Goal: Information Seeking & Learning: Learn about a topic

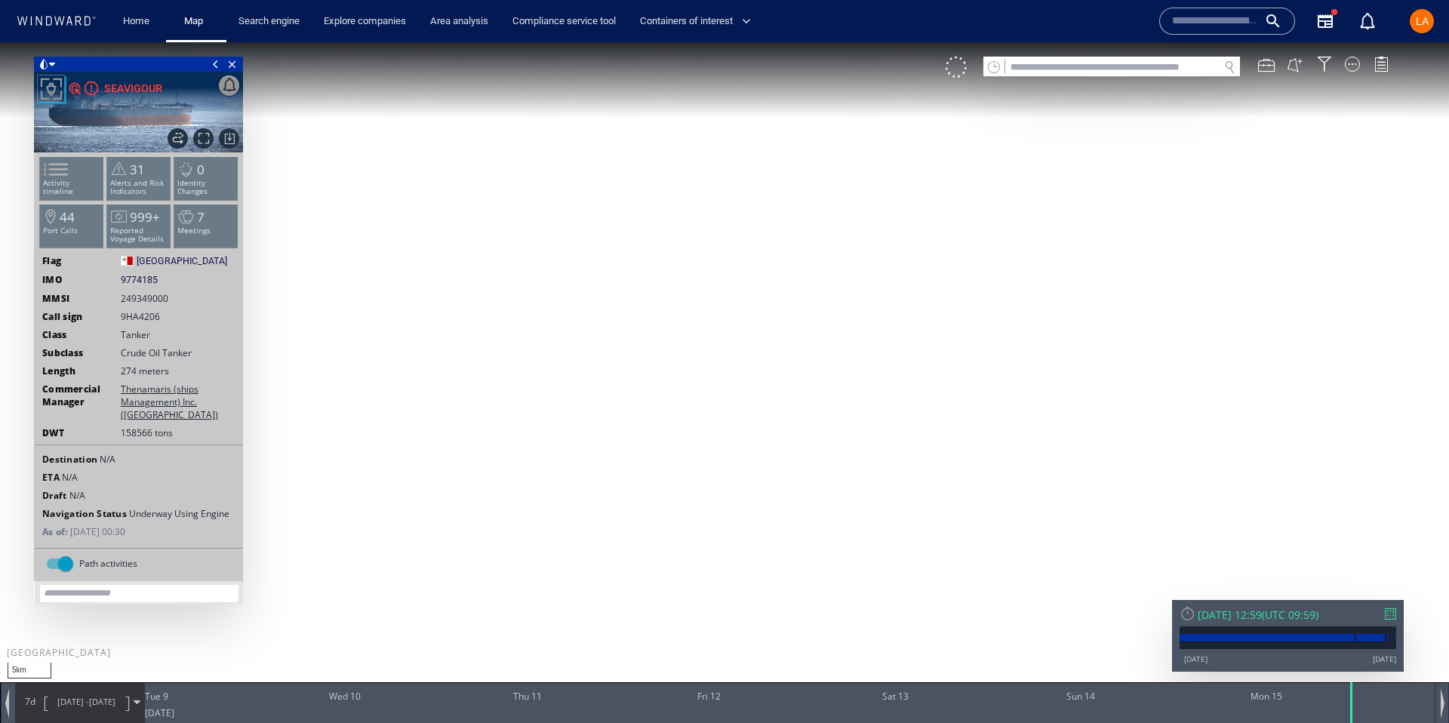
click at [1132, 65] on input "text" at bounding box center [1112, 67] width 214 height 20
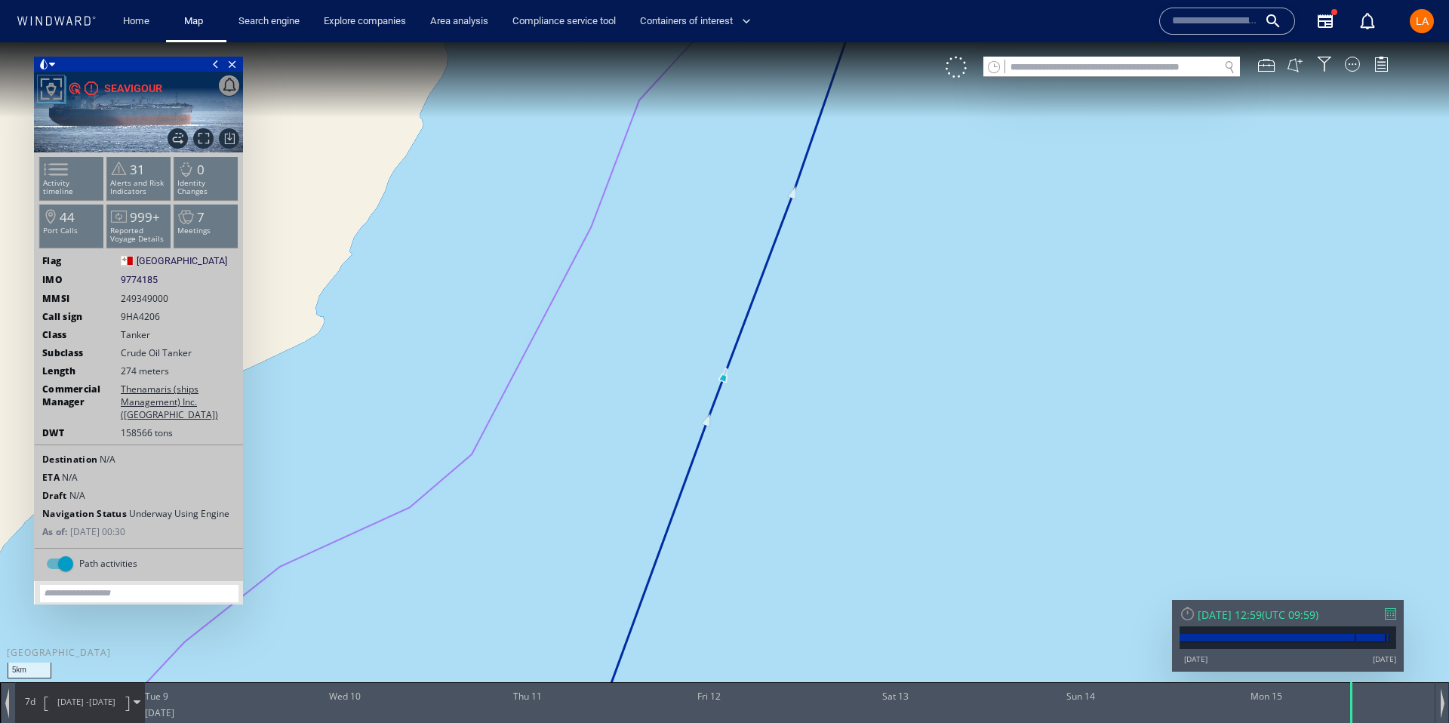
paste input "*******"
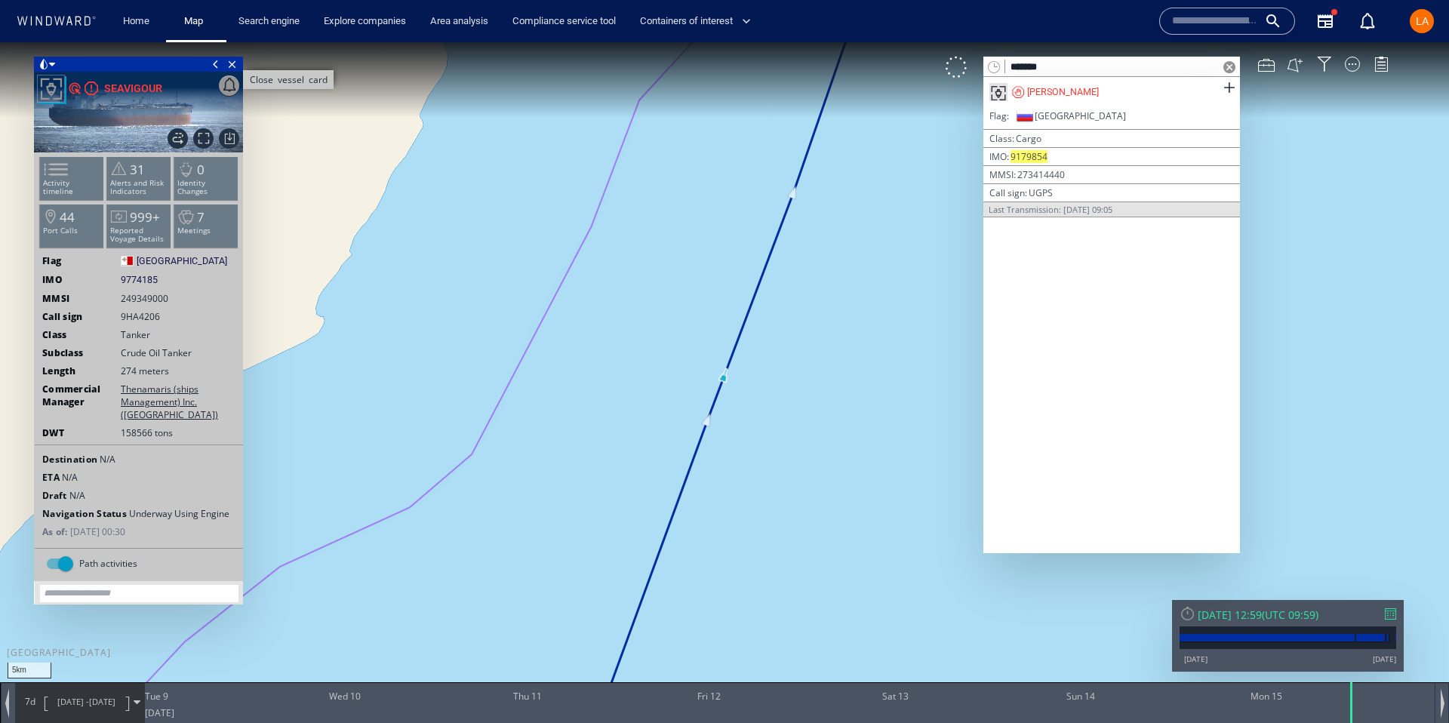
type input "*******"
drag, startPoint x: 232, startPoint y: 66, endPoint x: 248, endPoint y: 65, distance: 15.9
click at [232, 66] on span "Close vessel card" at bounding box center [232, 64] width 17 height 15
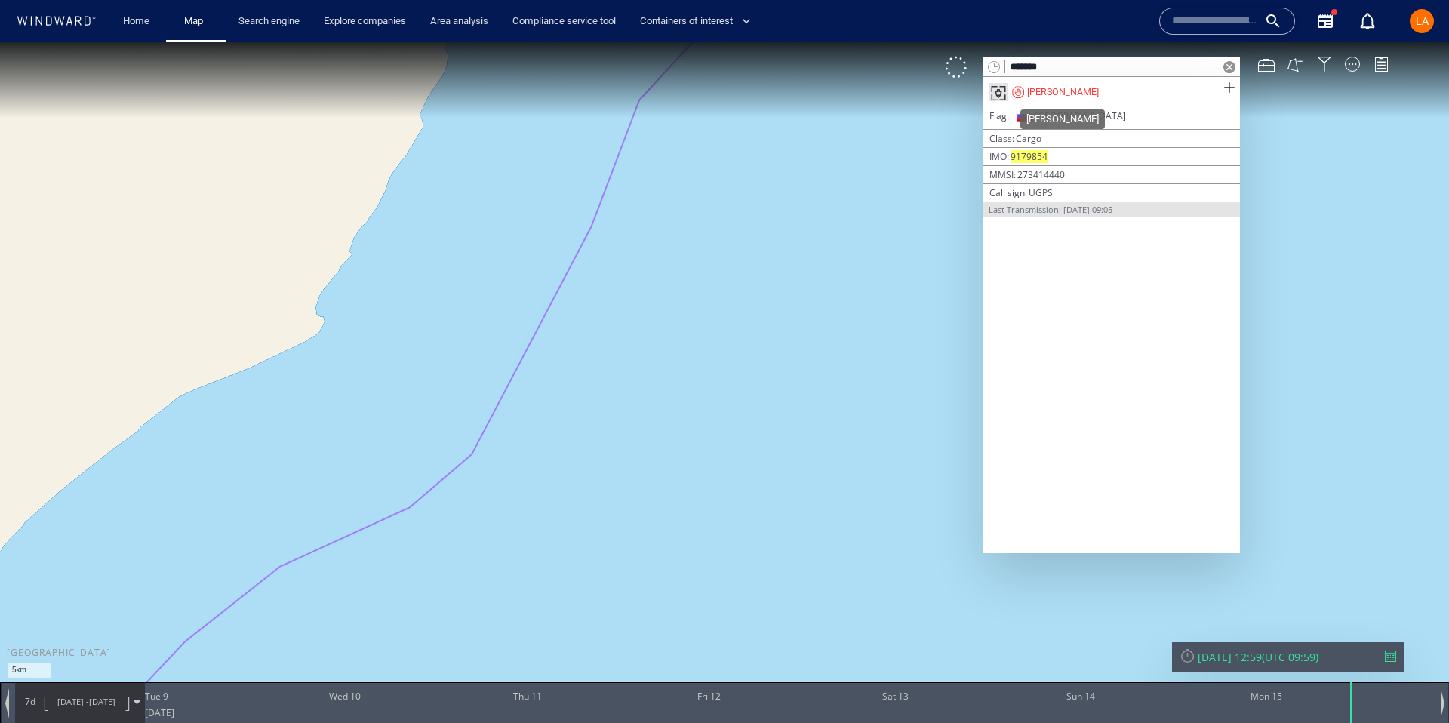
click at [1027, 87] on div "ADLER" at bounding box center [1063, 92] width 72 height 14
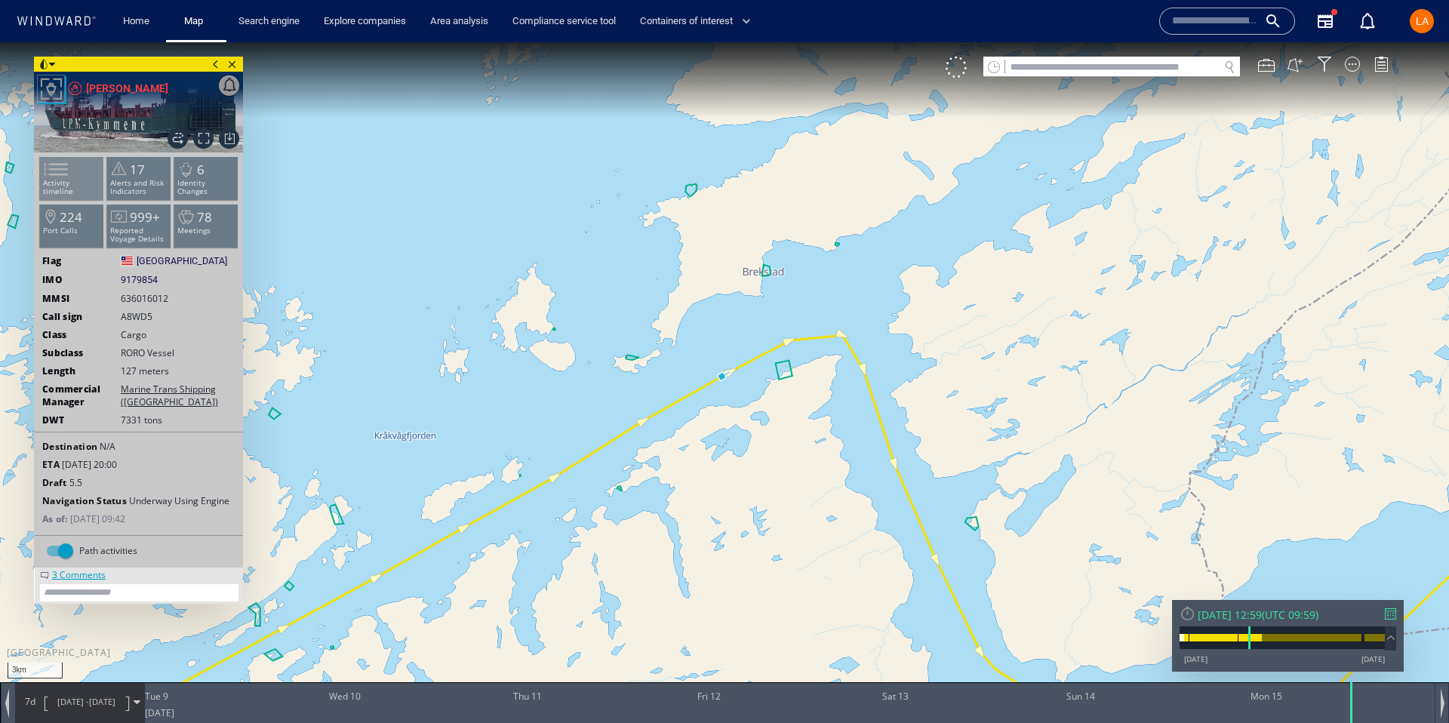
click at [84, 169] on li "Activity timeline" at bounding box center [72, 178] width 64 height 44
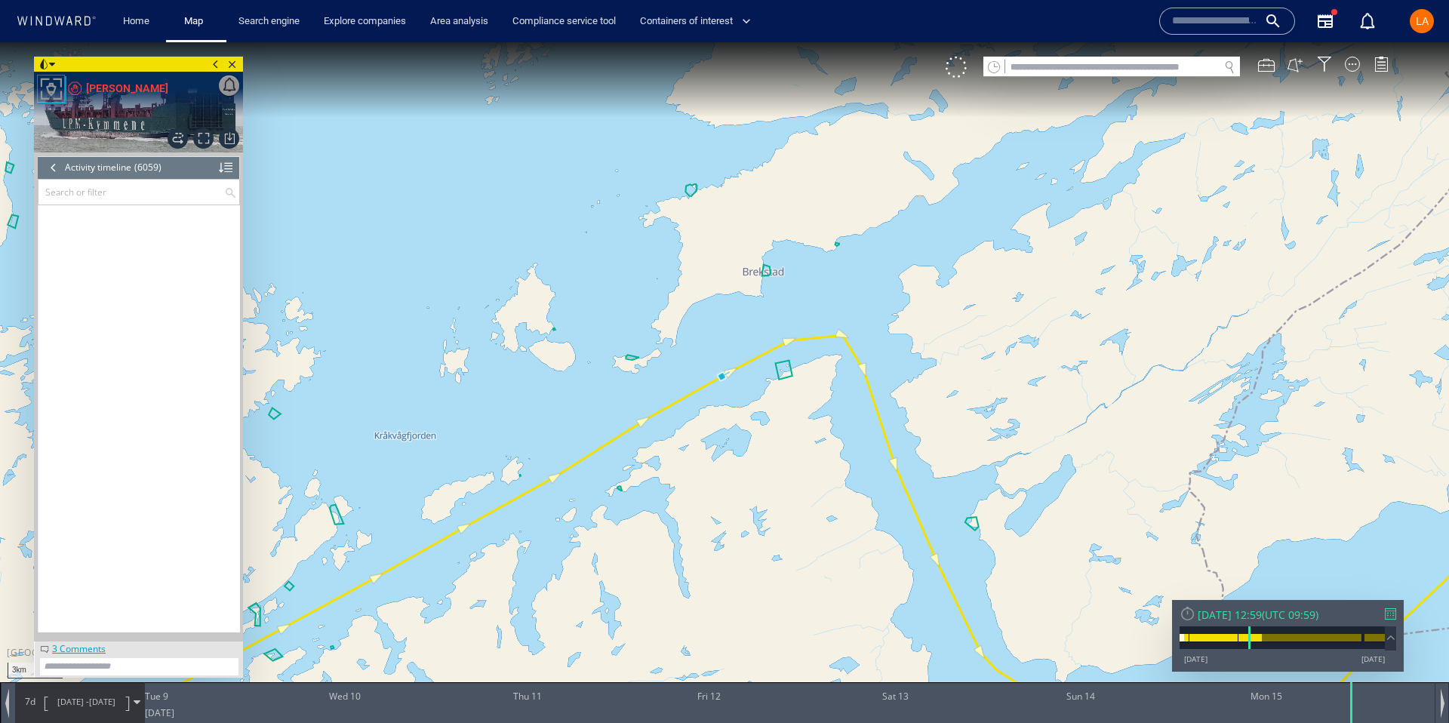
scroll to position [39792, 0]
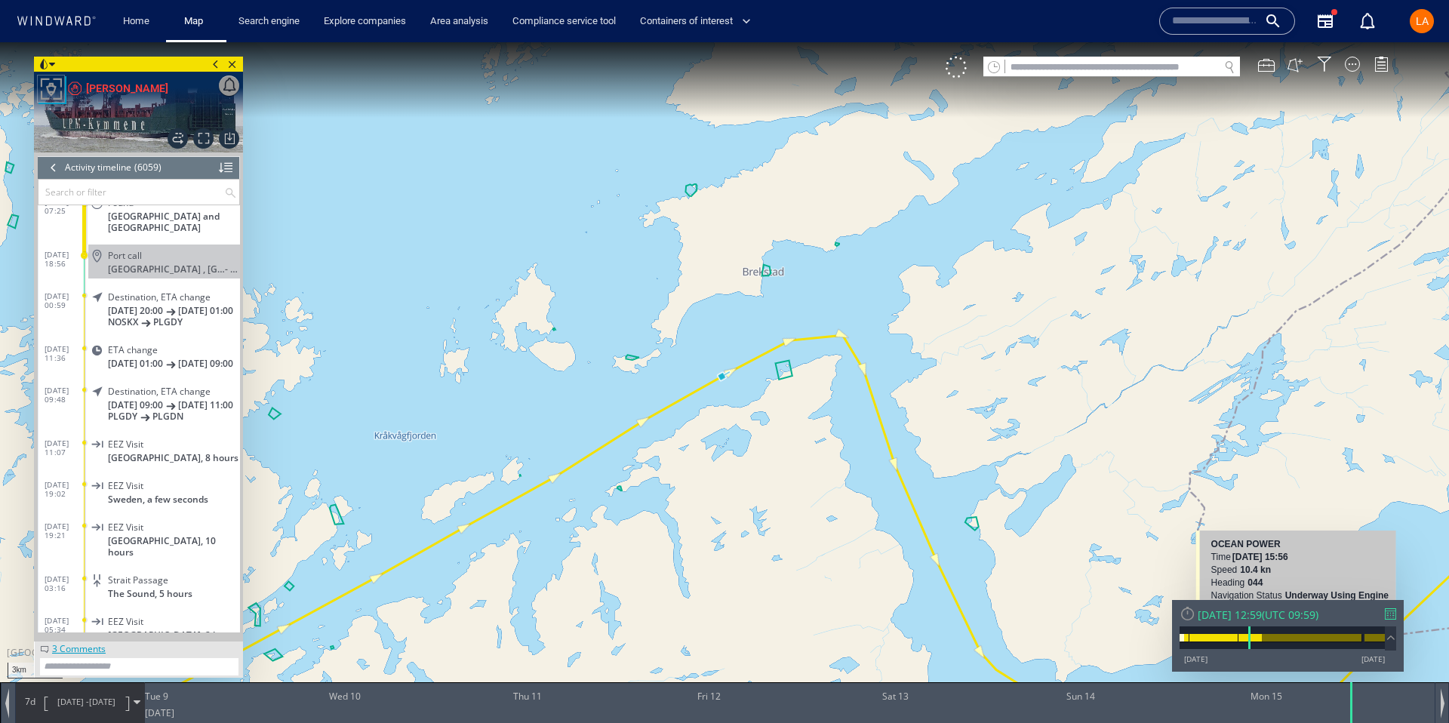
click at [1261, 610] on div "Mon 15/05/2017 12:59" at bounding box center [1229, 614] width 64 height 14
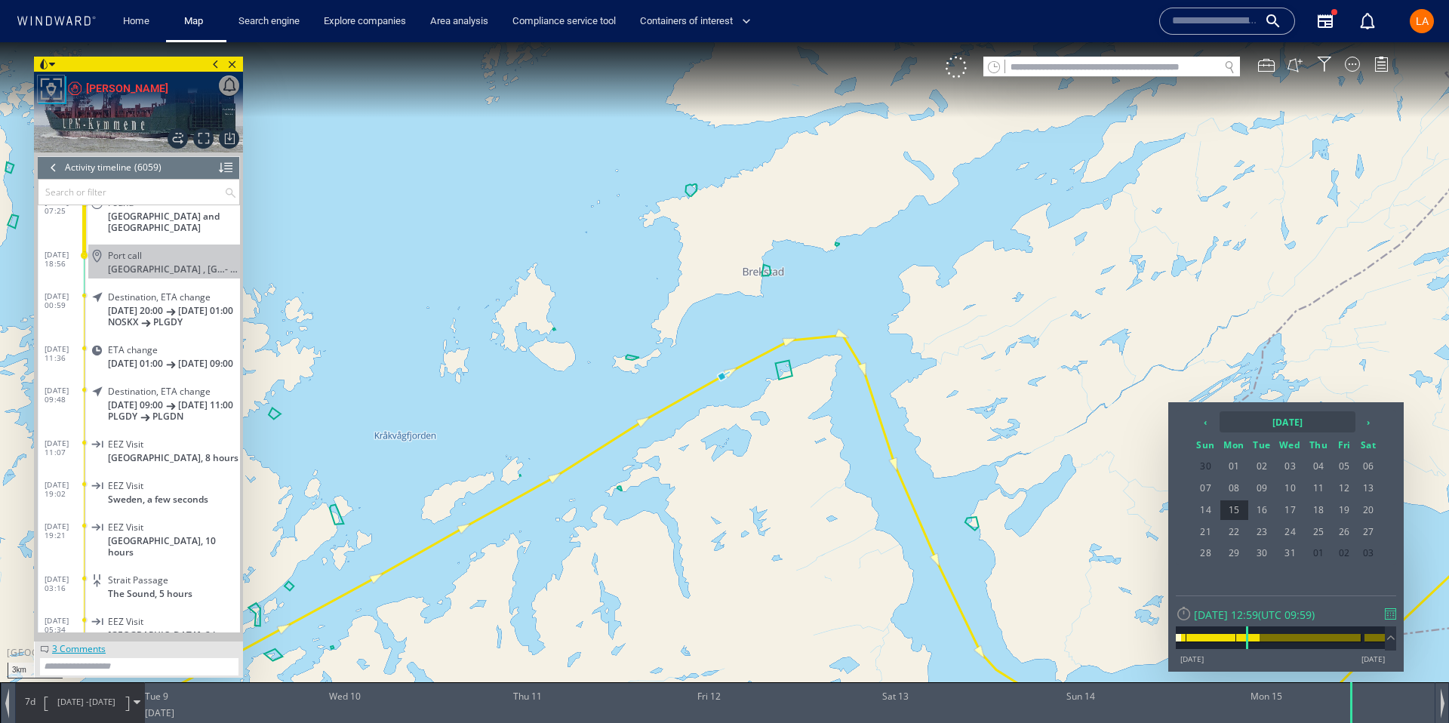
click at [1318, 421] on th "2017 May" at bounding box center [1287, 421] width 136 height 21
click at [1352, 420] on th "›" at bounding box center [1349, 421] width 23 height 21
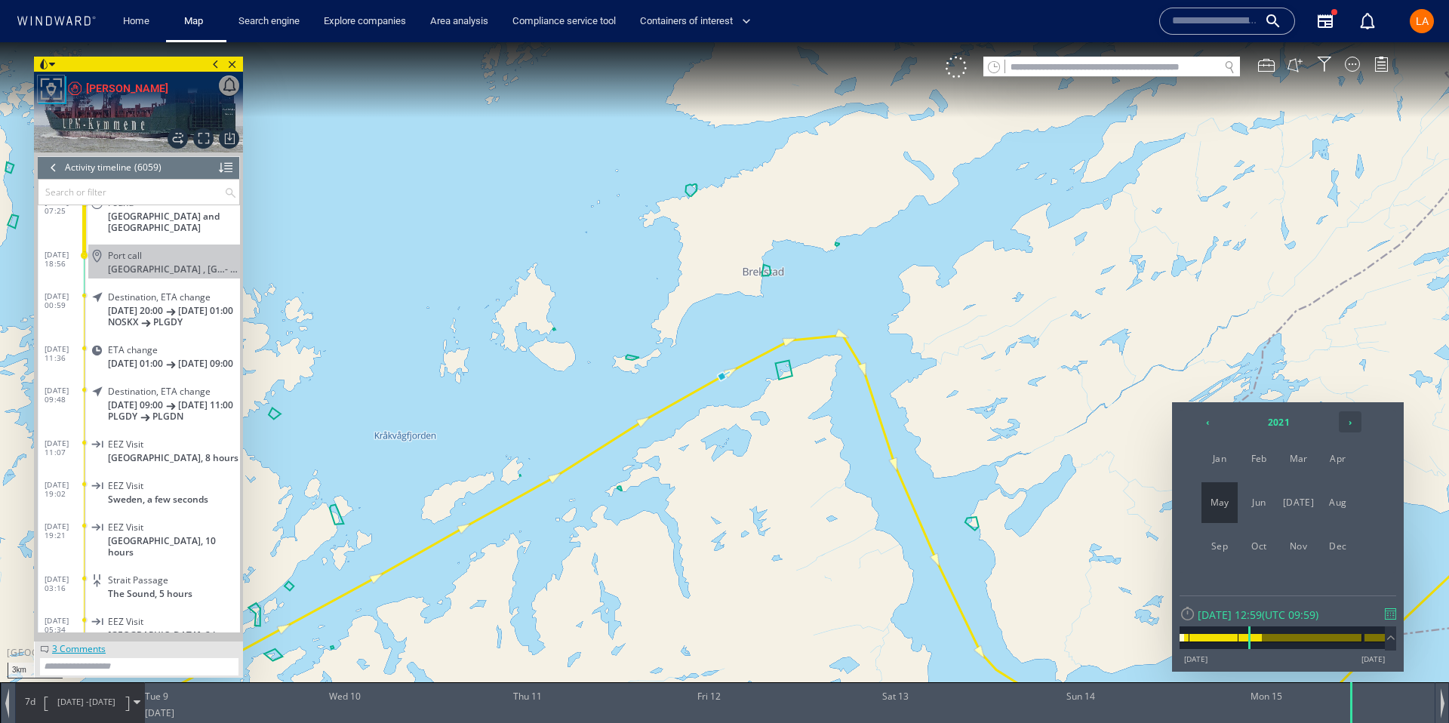
click at [1352, 420] on th "›" at bounding box center [1349, 421] width 23 height 21
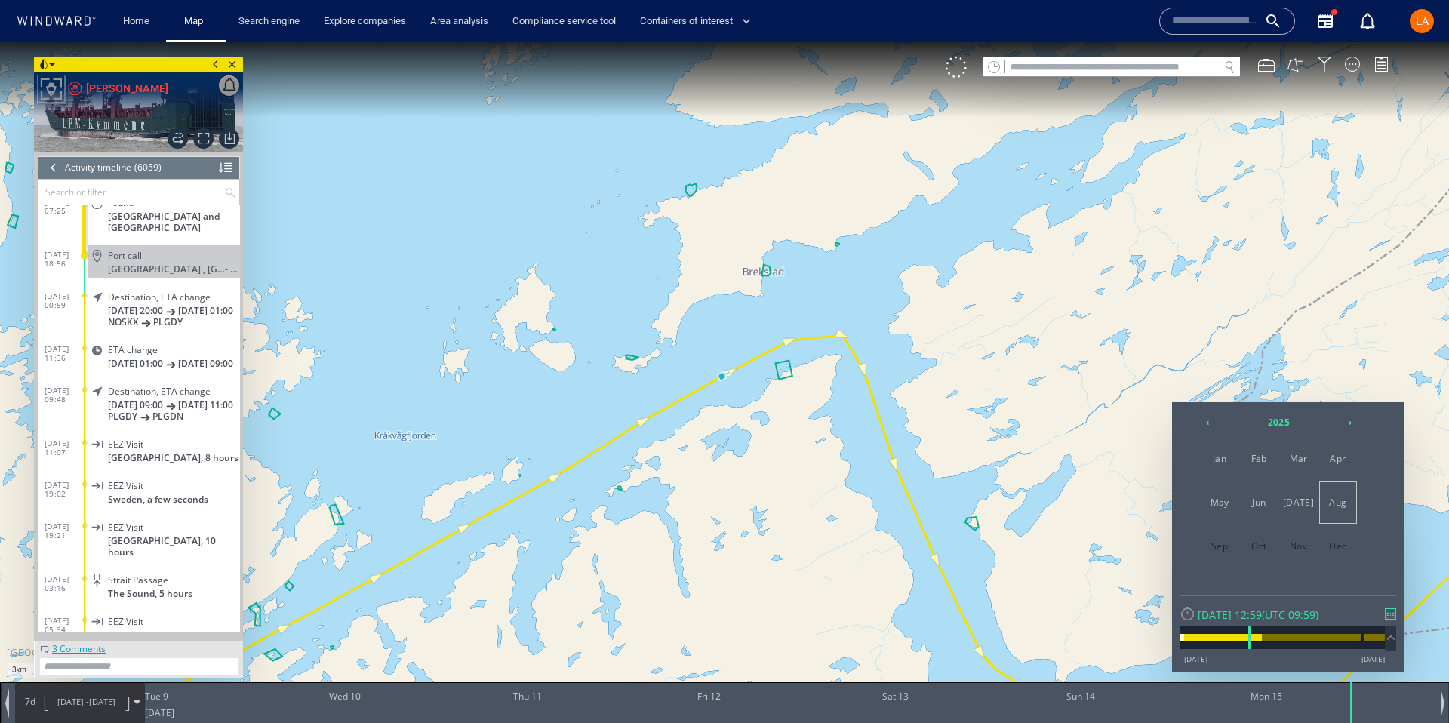
drag, startPoint x: 1335, startPoint y: 501, endPoint x: 1310, endPoint y: 613, distance: 114.6
click at [1336, 502] on span "Aug" at bounding box center [1337, 502] width 36 height 41
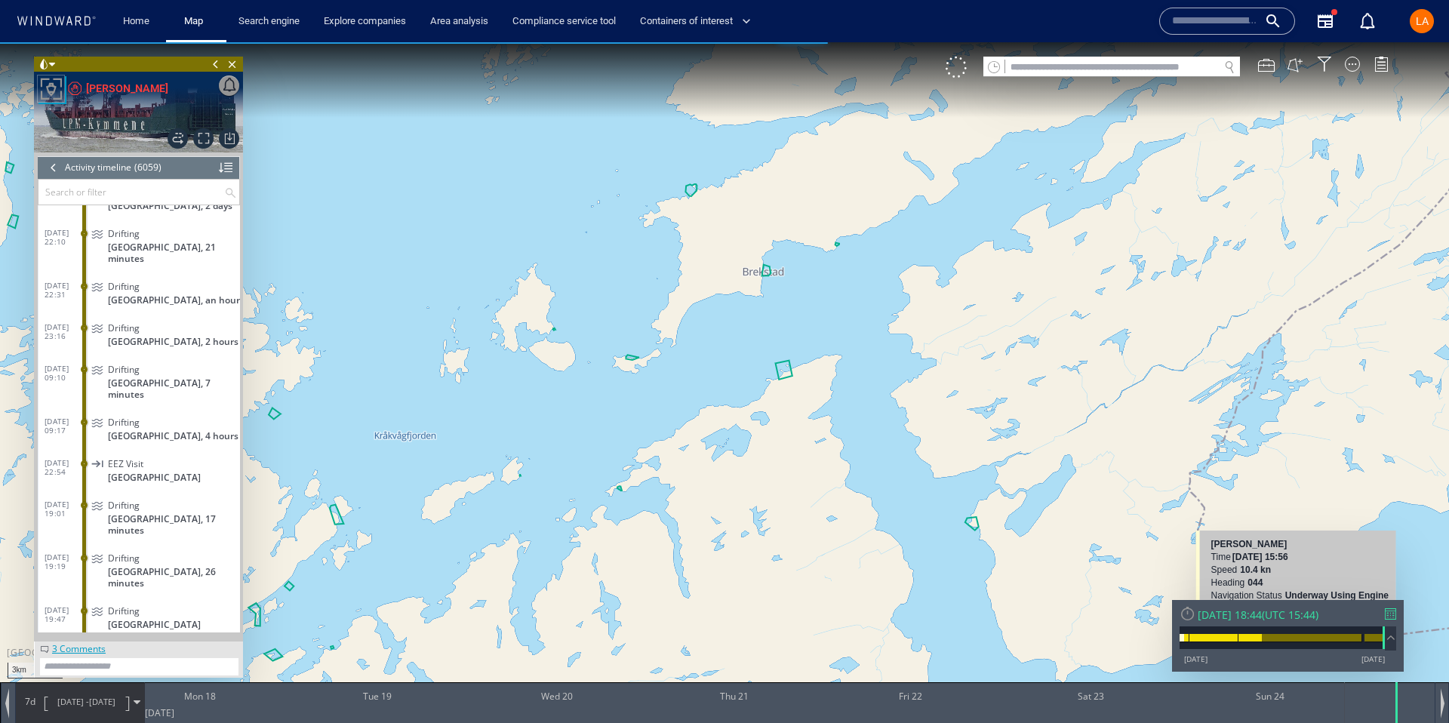
click at [1243, 616] on div "Sun 24/08/2025 18:44" at bounding box center [1229, 614] width 64 height 14
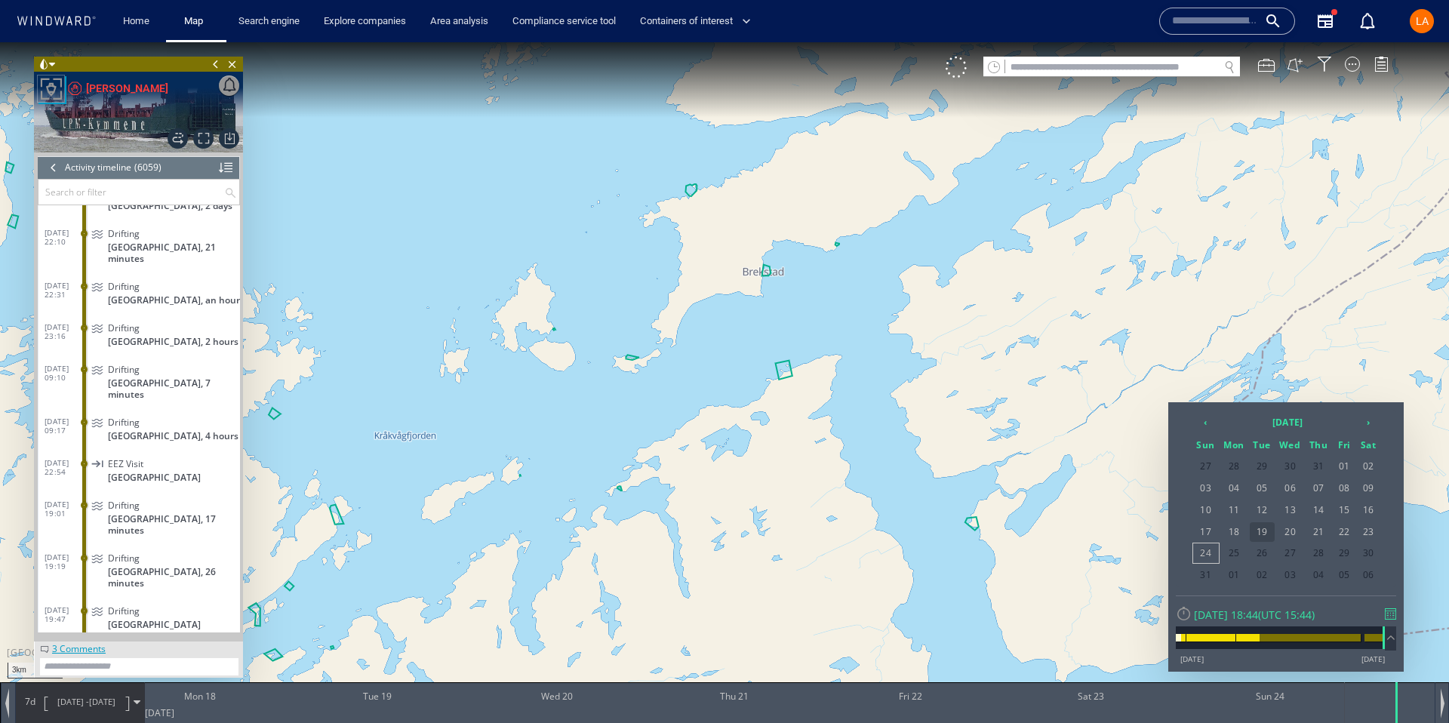
click at [1273, 529] on span "19" at bounding box center [1261, 532] width 25 height 20
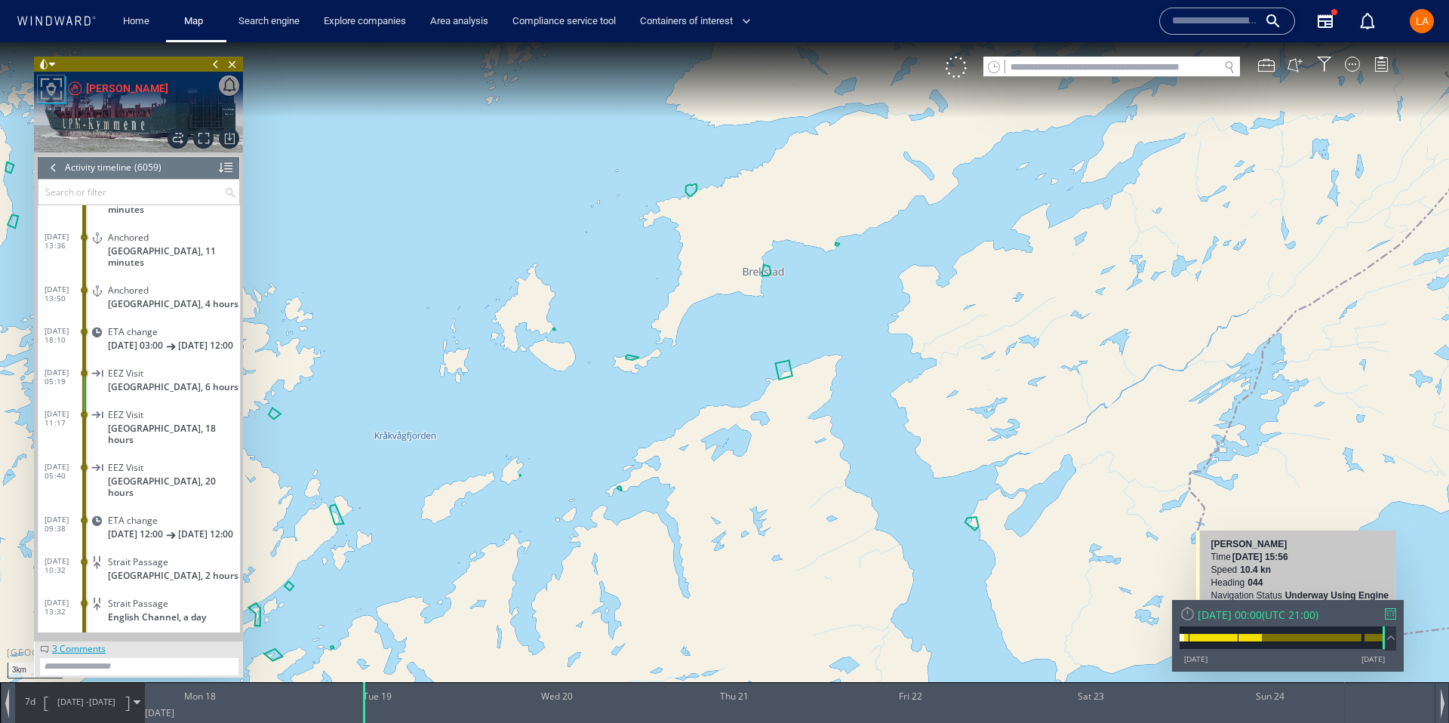
scroll to position [250442, 0]
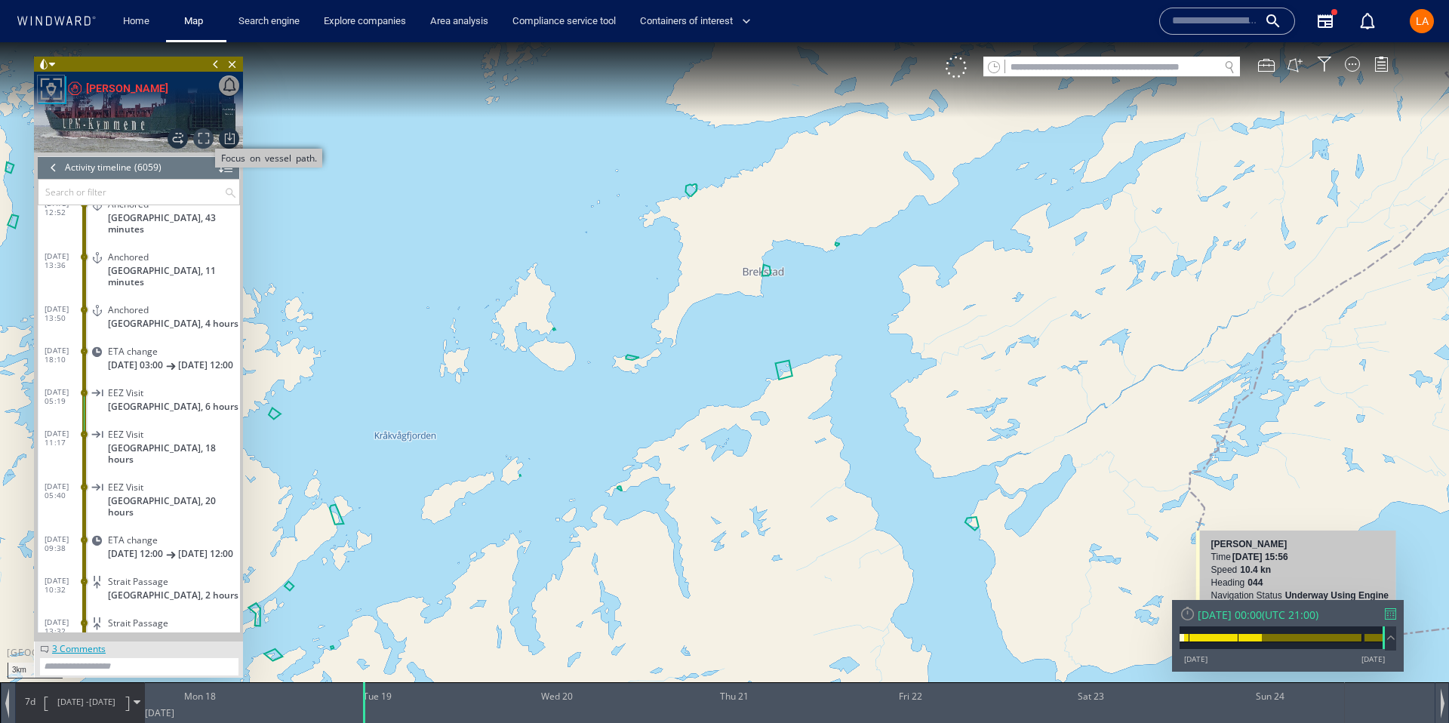
click at [203, 146] on span "Focus on vessel path." at bounding box center [203, 138] width 20 height 20
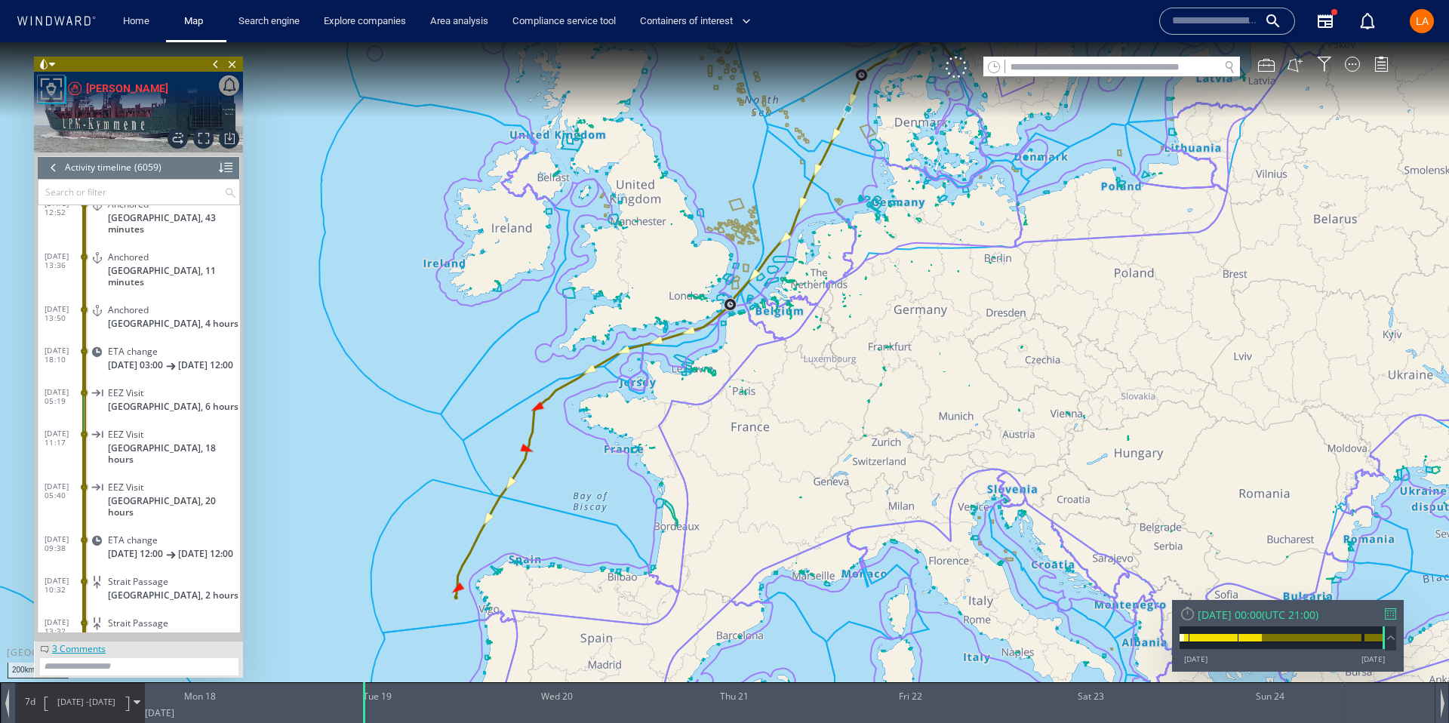
drag, startPoint x: 690, startPoint y: 437, endPoint x: 599, endPoint y: 250, distance: 207.8
click at [599, 250] on canvas "Map" at bounding box center [724, 374] width 1449 height 665
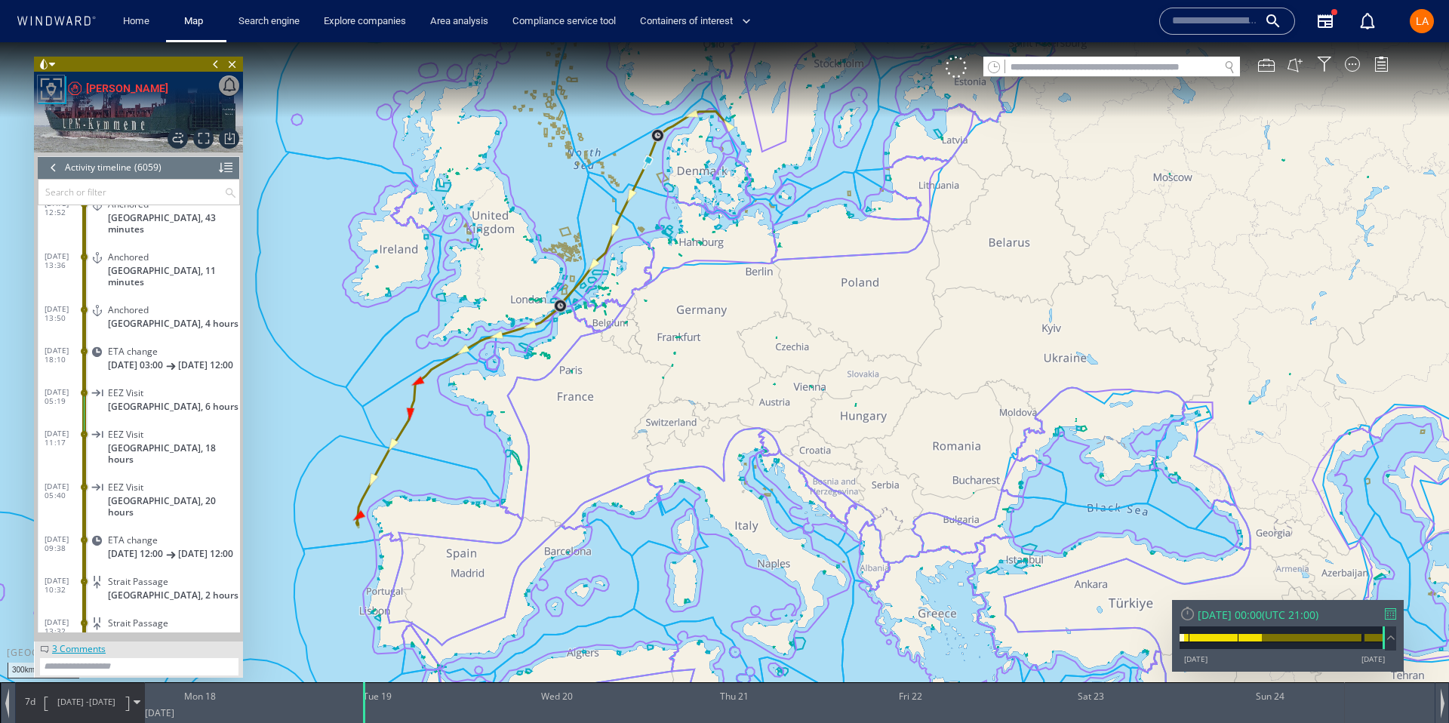
drag, startPoint x: 614, startPoint y: 243, endPoint x: 459, endPoint y: 525, distance: 322.1
click at [459, 525] on canvas "Map" at bounding box center [724, 374] width 1449 height 665
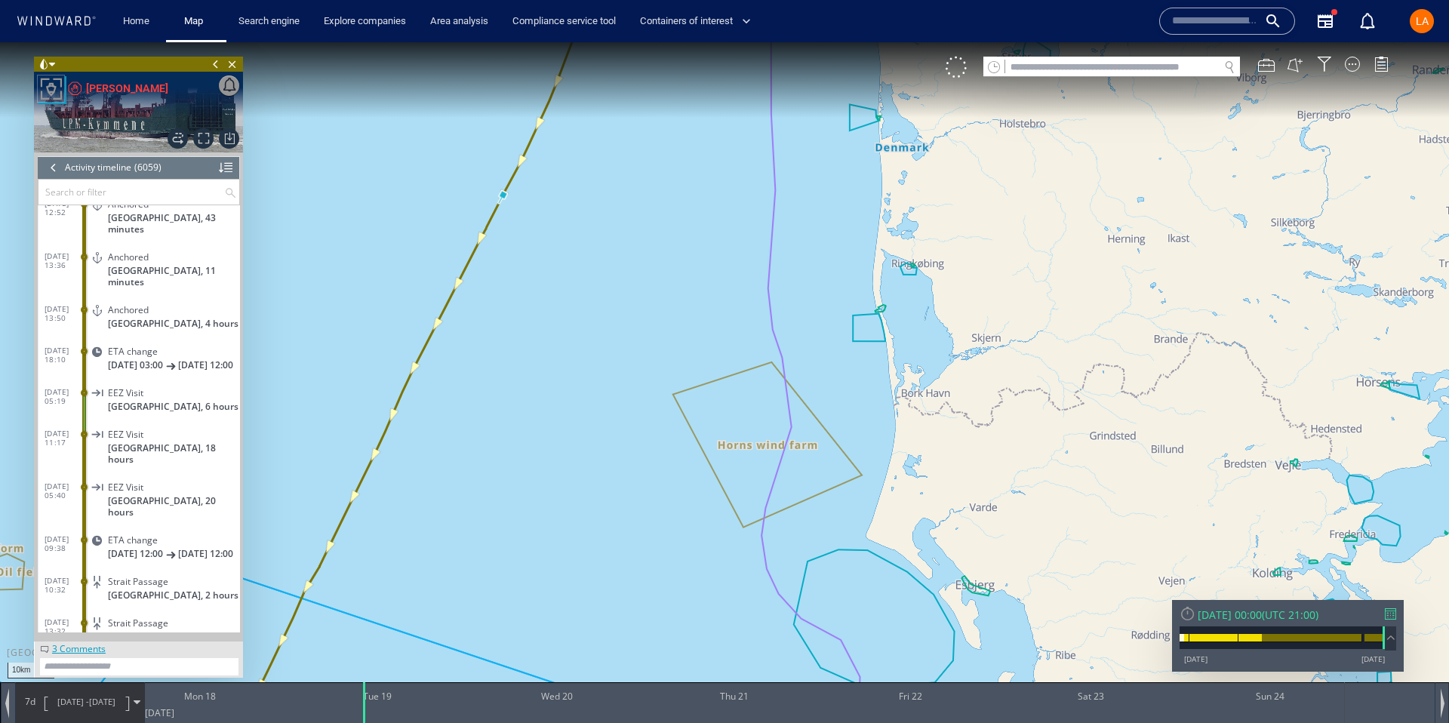
drag, startPoint x: 564, startPoint y: 222, endPoint x: 620, endPoint y: 319, distance: 112.2
click at [619, 319] on canvas "Map" at bounding box center [724, 374] width 1449 height 665
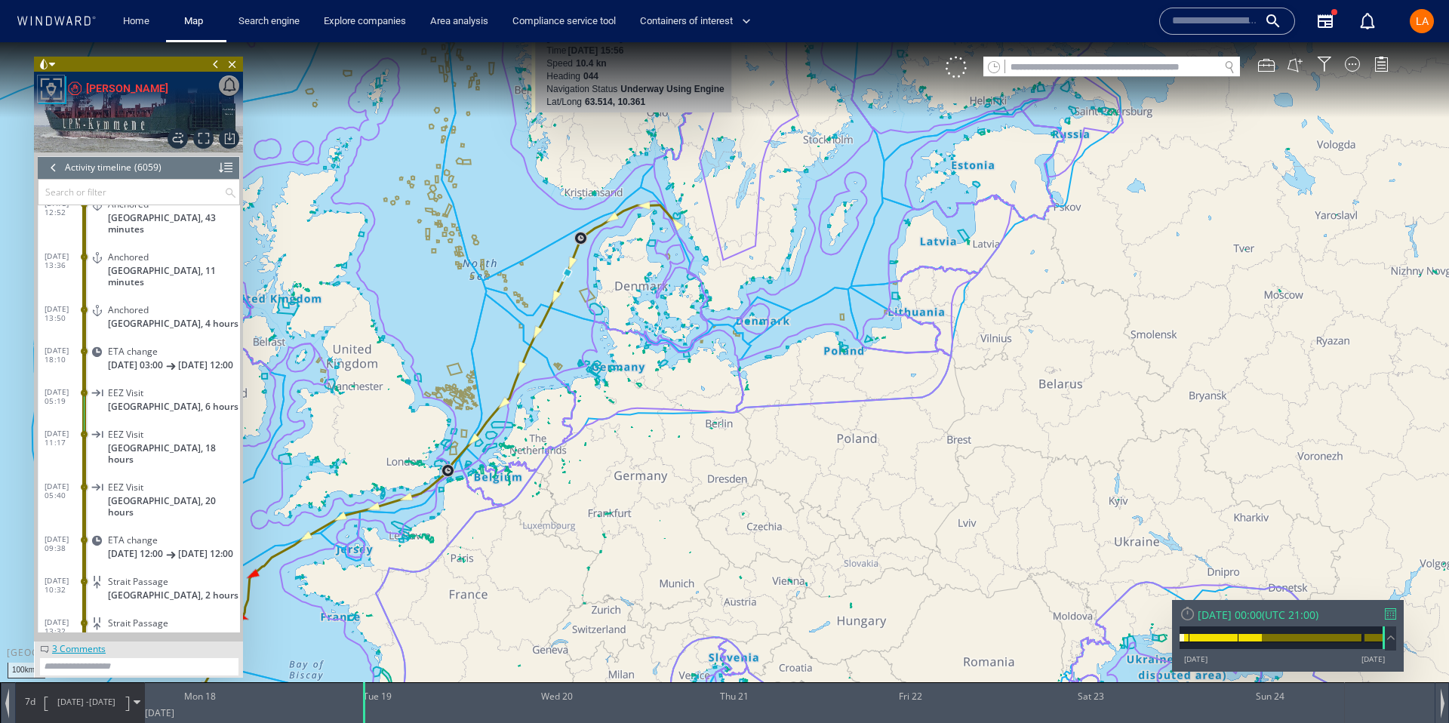
drag, startPoint x: 594, startPoint y: 285, endPoint x: 586, endPoint y: 359, distance: 74.3
click at [577, 371] on canvas "Map" at bounding box center [724, 374] width 1449 height 665
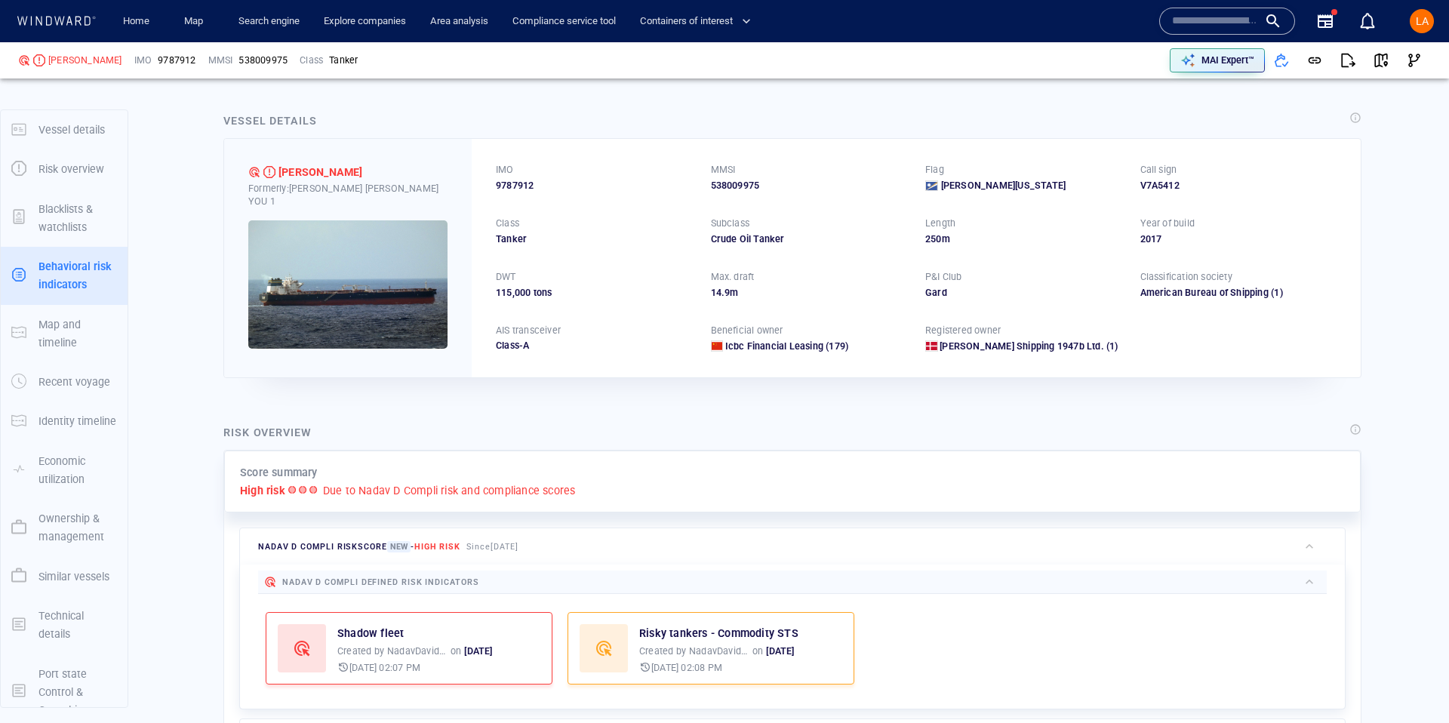
scroll to position [23, 0]
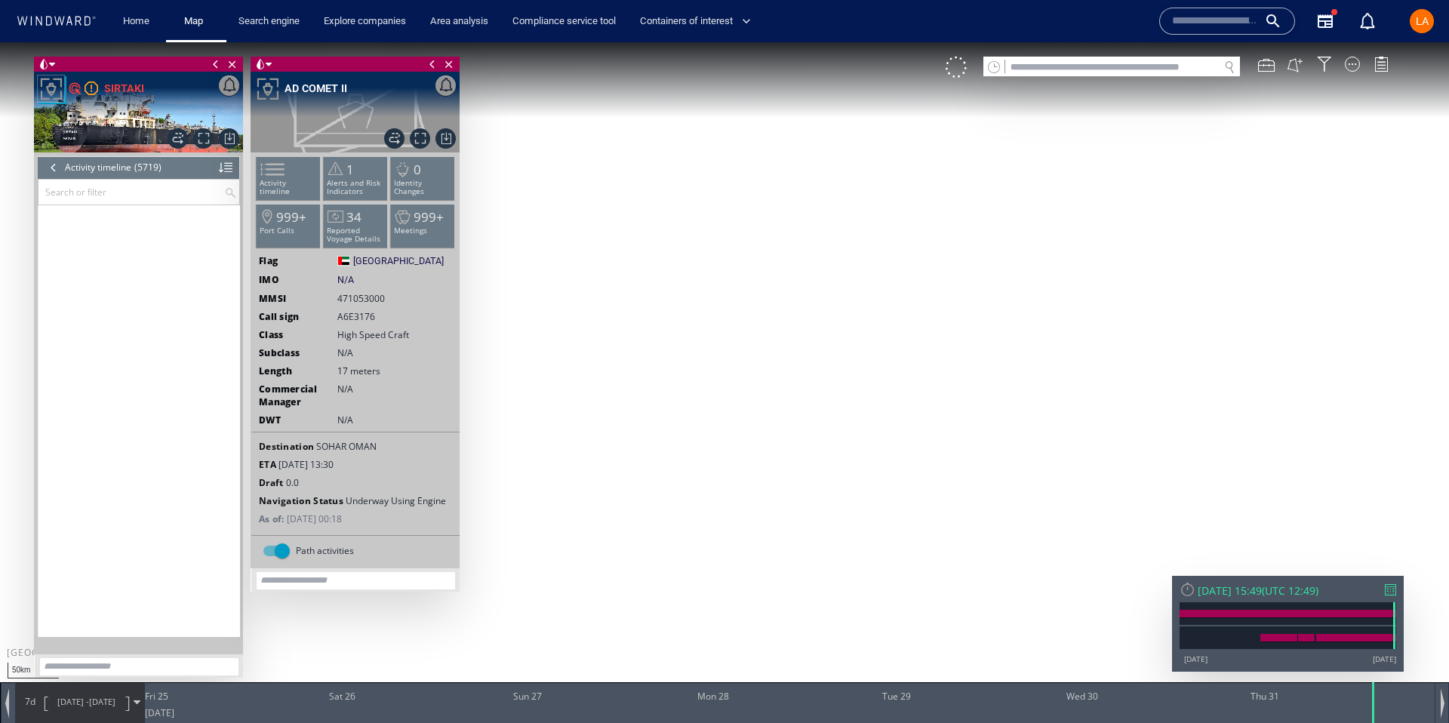
scroll to position [234355, 0]
